Goal: Information Seeking & Learning: Find specific fact

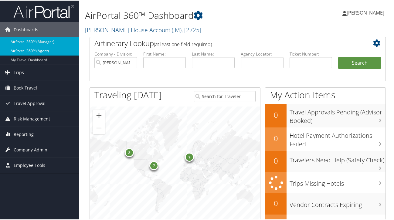
click at [22, 50] on link "AirPortal 360™ (Agent)" at bounding box center [39, 50] width 79 height 9
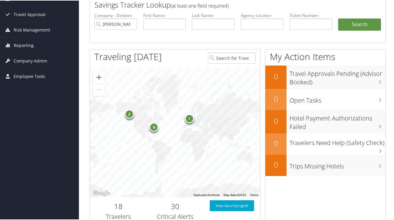
scroll to position [90, 0]
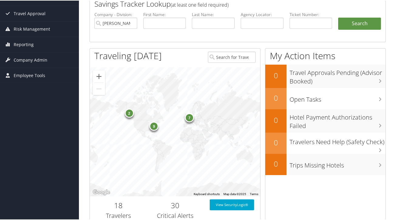
click at [129, 113] on div "2" at bounding box center [129, 112] width 9 height 9
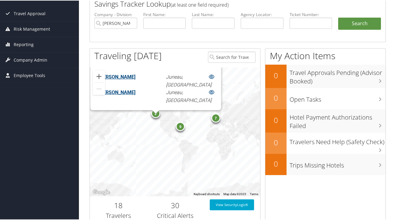
click at [180, 127] on div "9" at bounding box center [180, 126] width 9 height 9
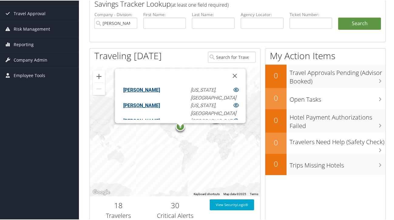
click at [156, 150] on div "7 9 2 [PERSON_NAME] [US_STATE], [GEOGRAPHIC_DATA] [PERSON_NAME][US_STATE], DC […" at bounding box center [175, 131] width 170 height 129
click at [241, 152] on div "7 9 2 [PERSON_NAME] [US_STATE], [GEOGRAPHIC_DATA] [PERSON_NAME][US_STATE], DC […" at bounding box center [175, 131] width 170 height 129
click at [228, 73] on button "Close" at bounding box center [235, 75] width 15 height 15
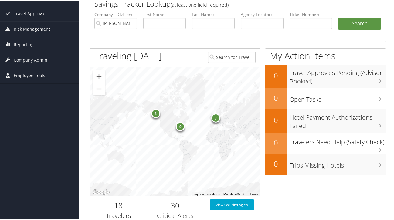
click at [216, 120] on div "7" at bounding box center [215, 117] width 9 height 9
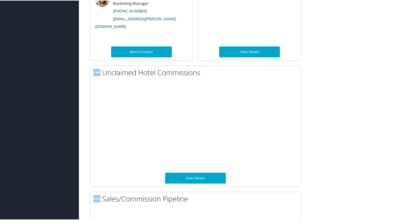
scroll to position [389, 0]
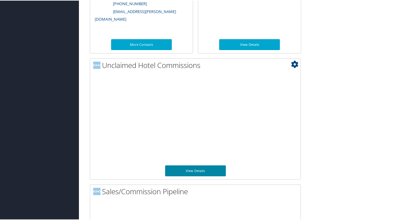
click at [196, 169] on link "View Details" at bounding box center [195, 170] width 61 height 11
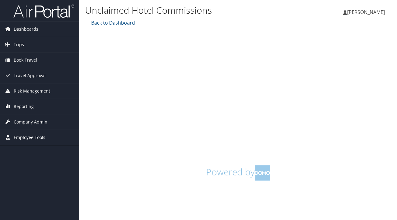
click at [28, 137] on span "Employee Tools" at bounding box center [30, 137] width 32 height 15
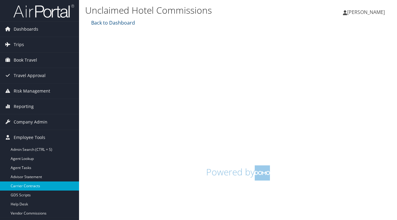
click at [29, 186] on link "Carrier Contracts" at bounding box center [39, 186] width 79 height 9
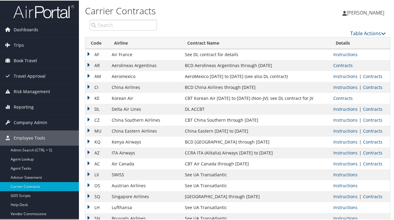
click at [120, 26] on input "search" at bounding box center [123, 24] width 67 height 11
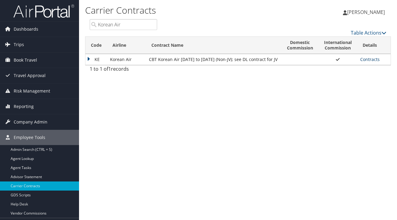
type input "Korean Air"
click at [368, 59] on link "Contracts" at bounding box center [369, 60] width 19 height 6
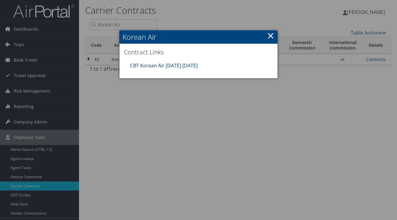
click at [145, 65] on link "CBT Korean Air 01.01.25-12.31.25" at bounding box center [163, 65] width 67 height 7
click at [271, 35] on link "×" at bounding box center [270, 35] width 7 height 12
